Goal: Find specific page/section: Find specific page/section

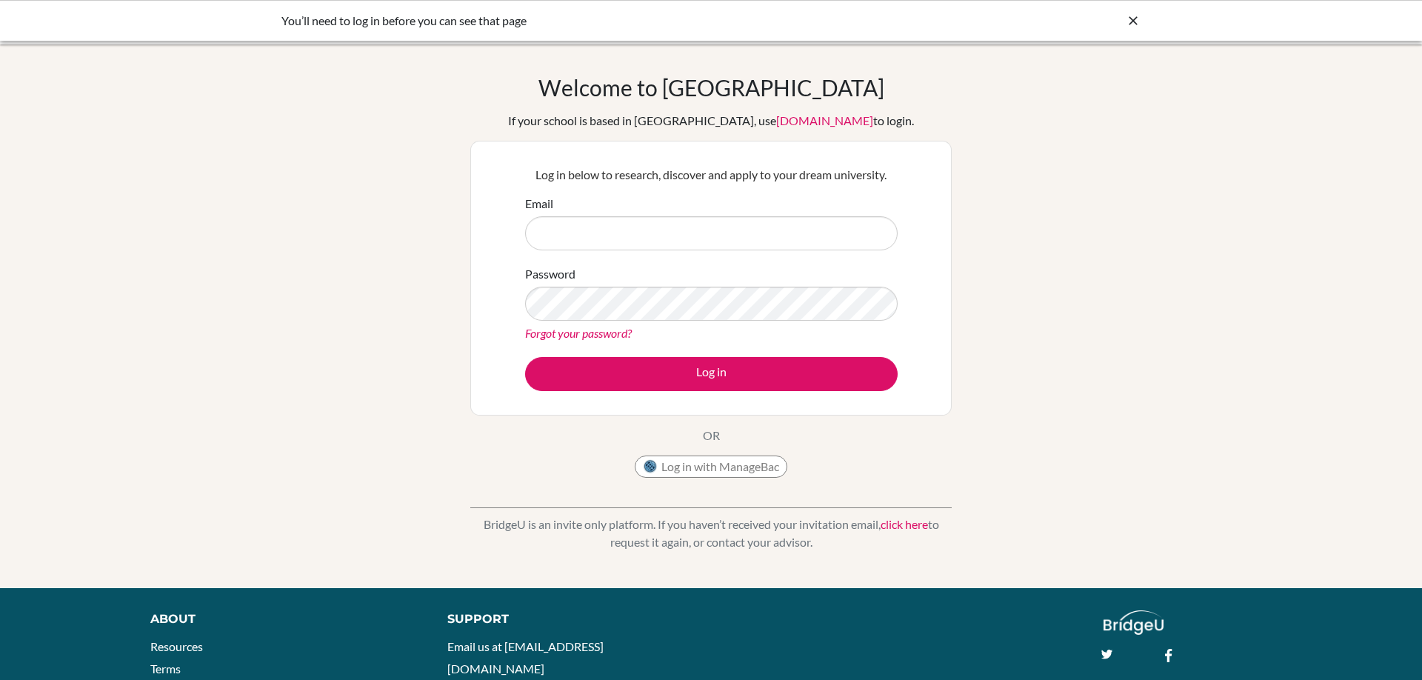
type input "[EMAIL_ADDRESS][DOMAIN_NAME]"
click at [632, 390] on div "Log in below to research, discover and apply to your dream university. Email [E…" at bounding box center [711, 278] width 391 height 244
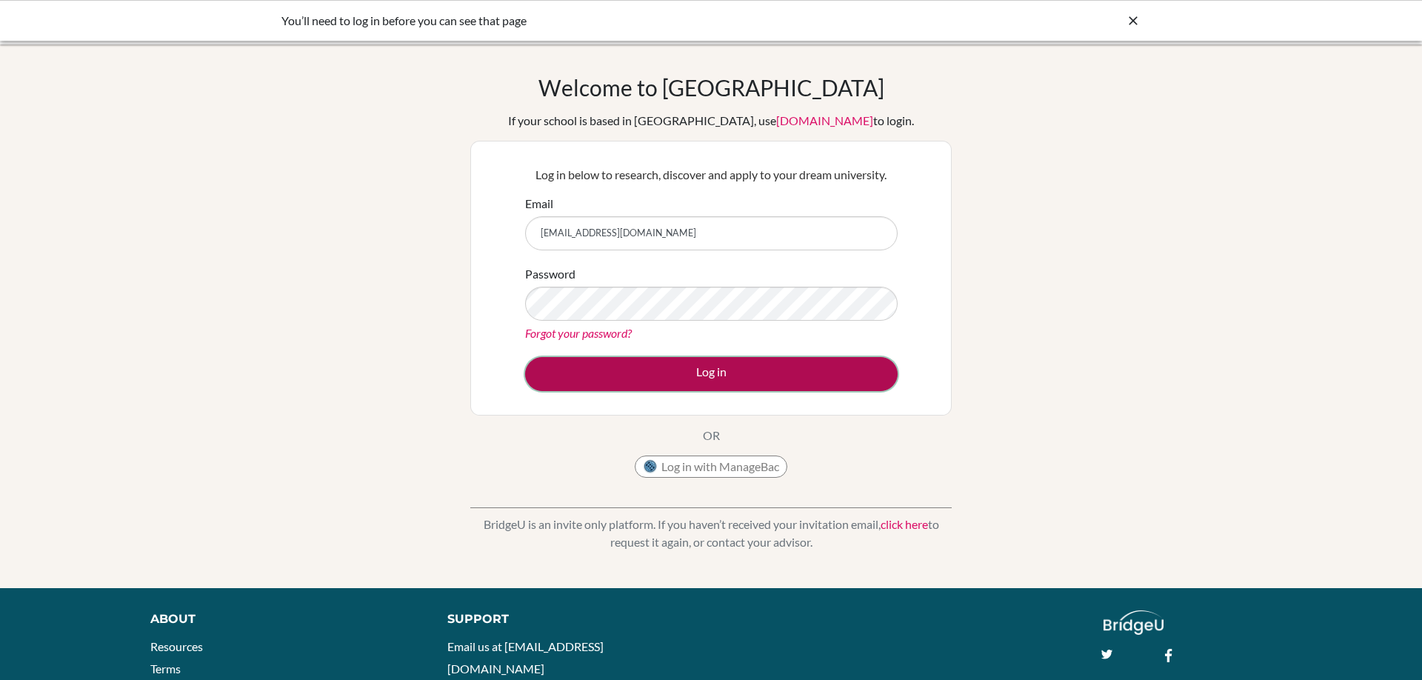
click at [635, 376] on button "Log in" at bounding box center [711, 374] width 373 height 34
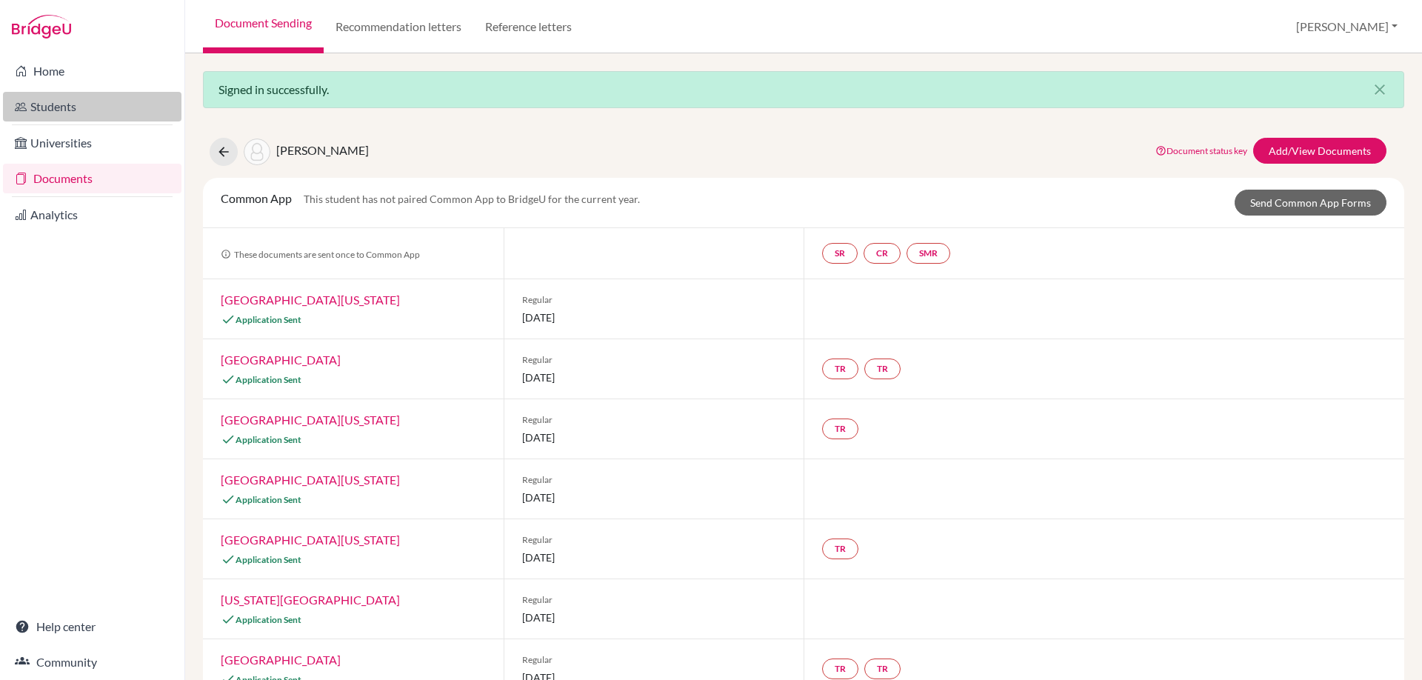
click at [73, 112] on link "Students" at bounding box center [92, 107] width 178 height 30
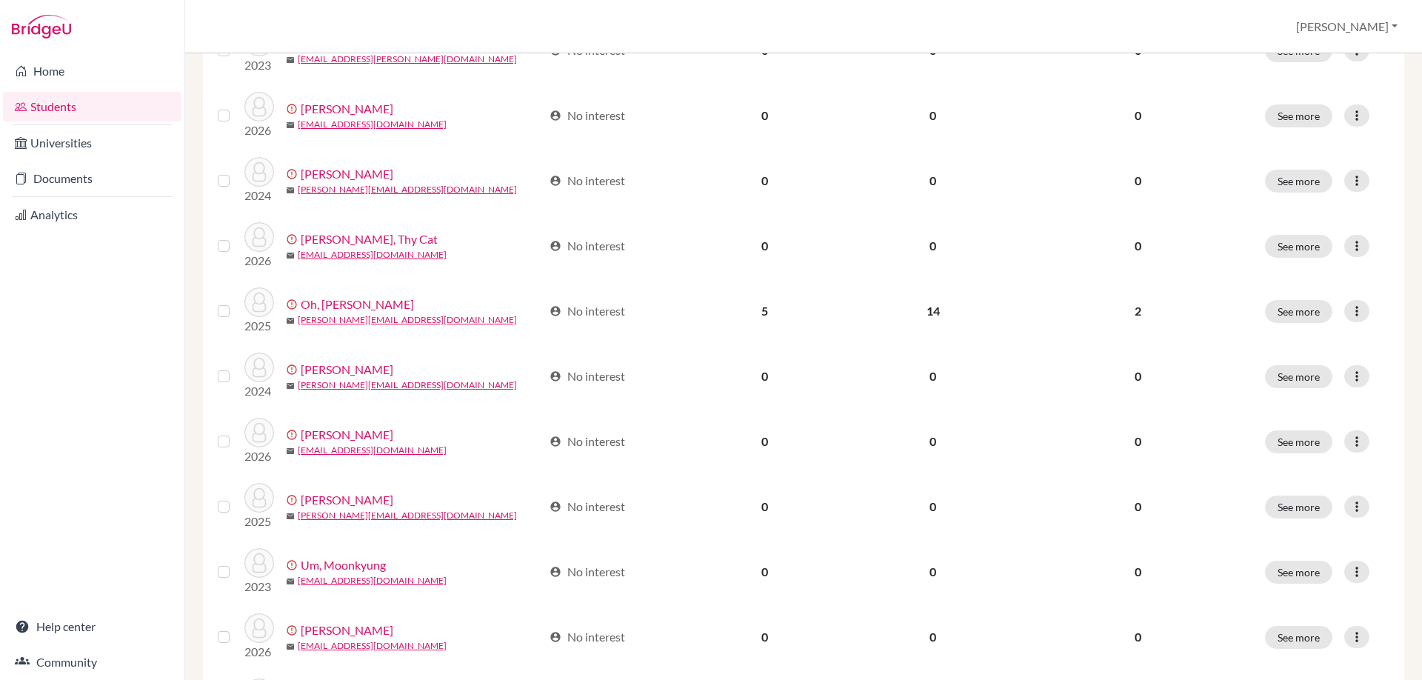
scroll to position [827, 0]
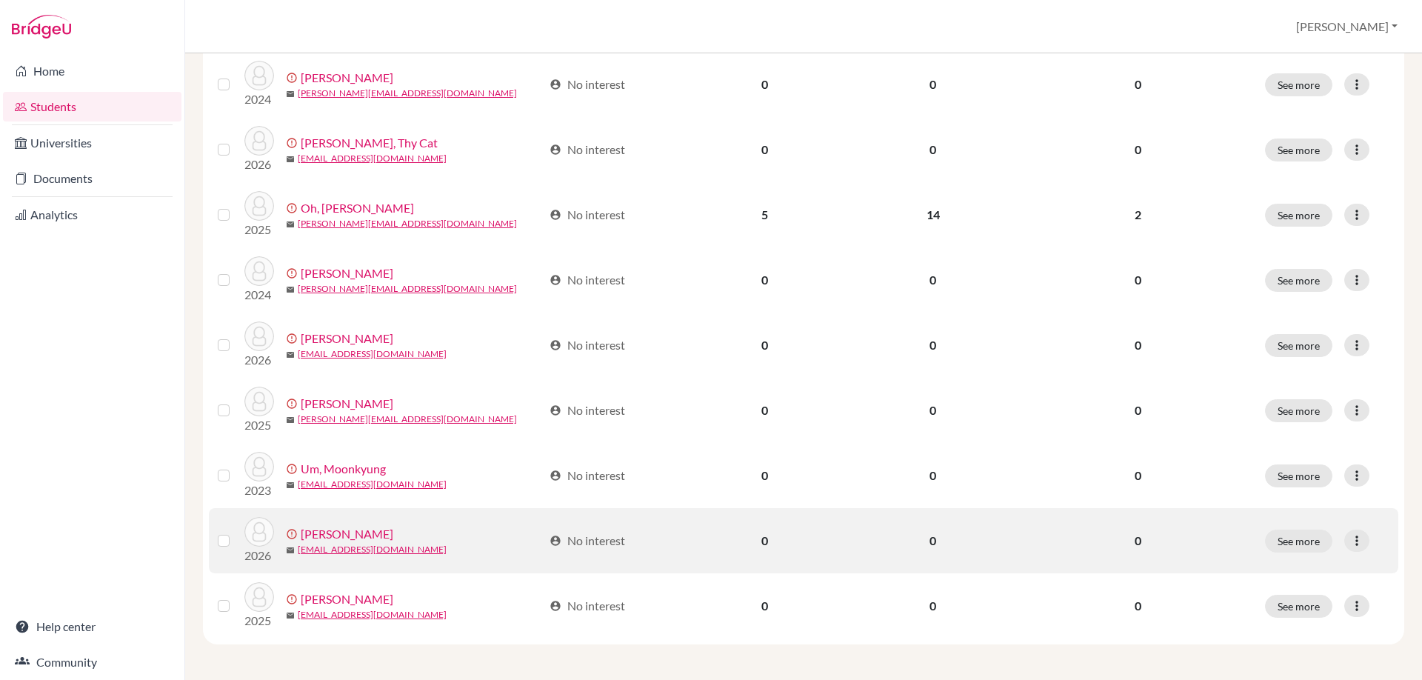
click at [341, 535] on link "Vuong, Jack" at bounding box center [347, 534] width 93 height 18
